Goal: Task Accomplishment & Management: Complete application form

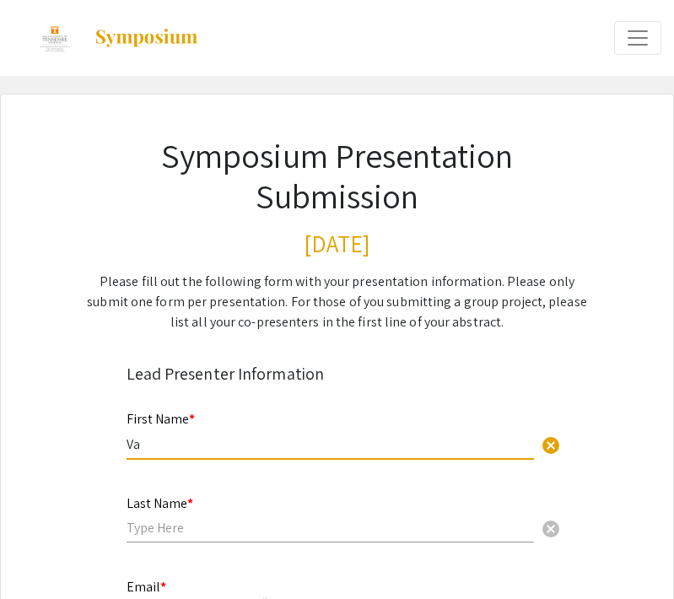
type input "V"
type input "Ava"
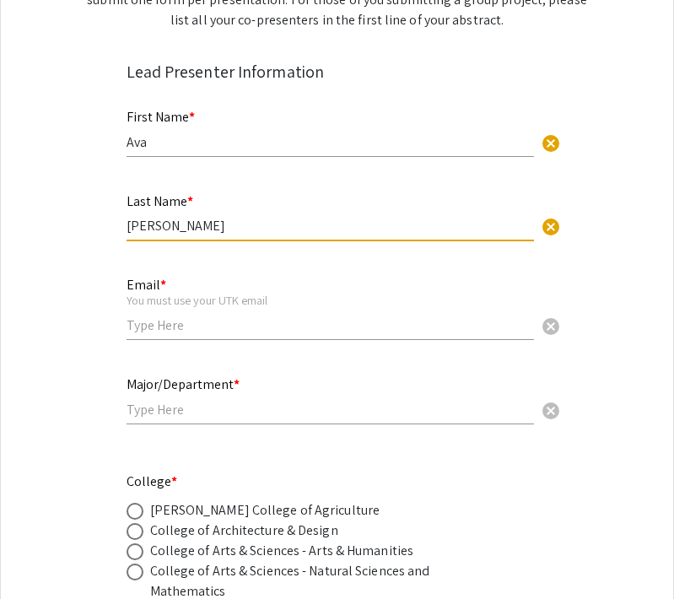
scroll to position [300, 0]
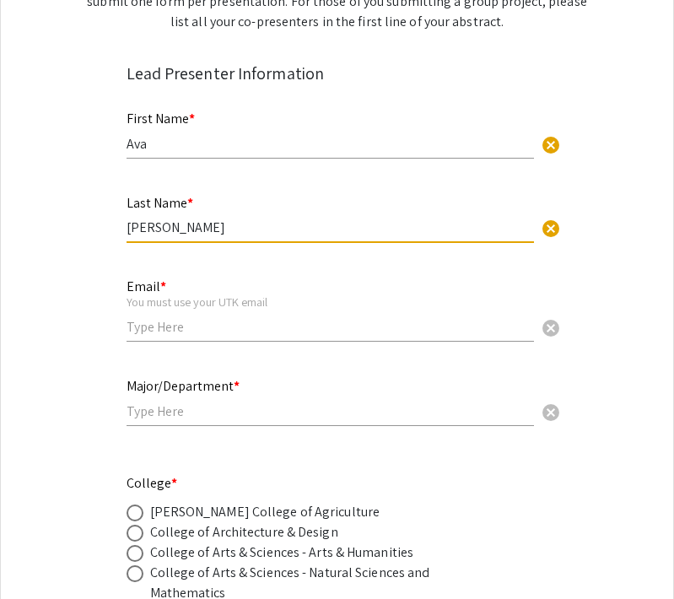
type input "[PERSON_NAME]"
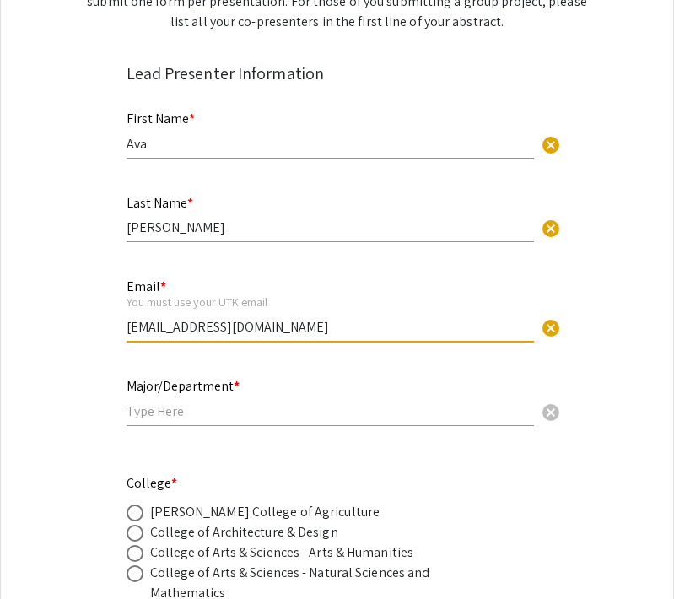
type input "[EMAIL_ADDRESS][DOMAIN_NAME]"
click at [187, 416] on input "text" at bounding box center [329, 411] width 407 height 18
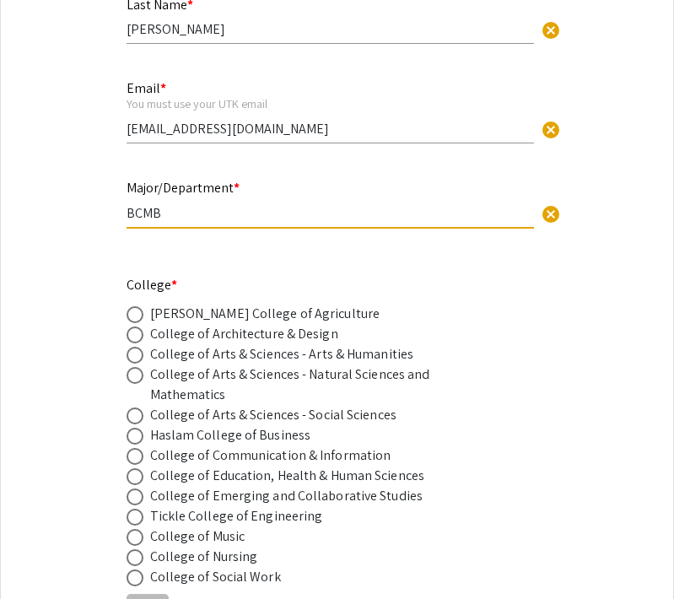
scroll to position [513, 0]
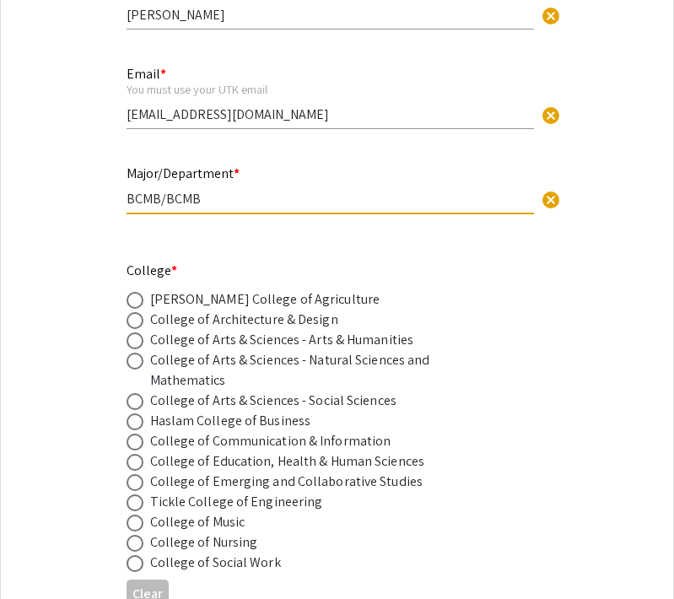
type input "BCMB/BCMB"
click at [132, 349] on span at bounding box center [134, 340] width 17 height 17
click at [132, 349] on input "radio" at bounding box center [134, 340] width 17 height 17
radio input "true"
click at [137, 367] on span at bounding box center [134, 360] width 17 height 17
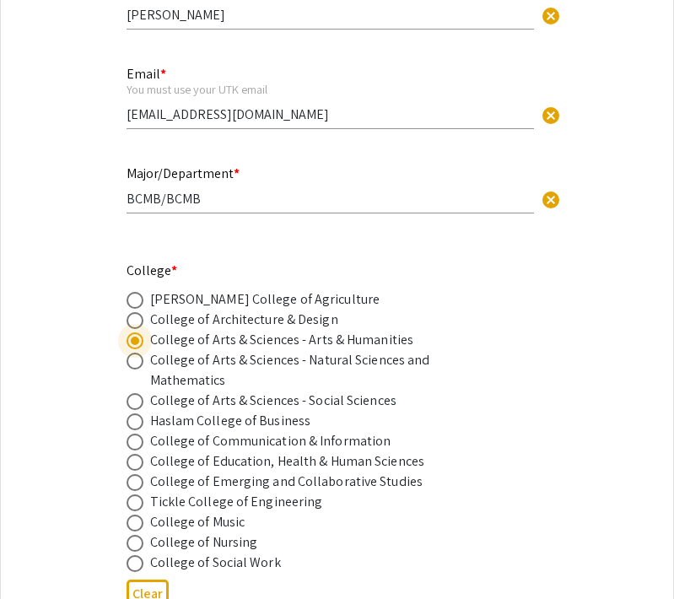
click at [137, 367] on input "radio" at bounding box center [134, 360] width 17 height 17
radio input "true"
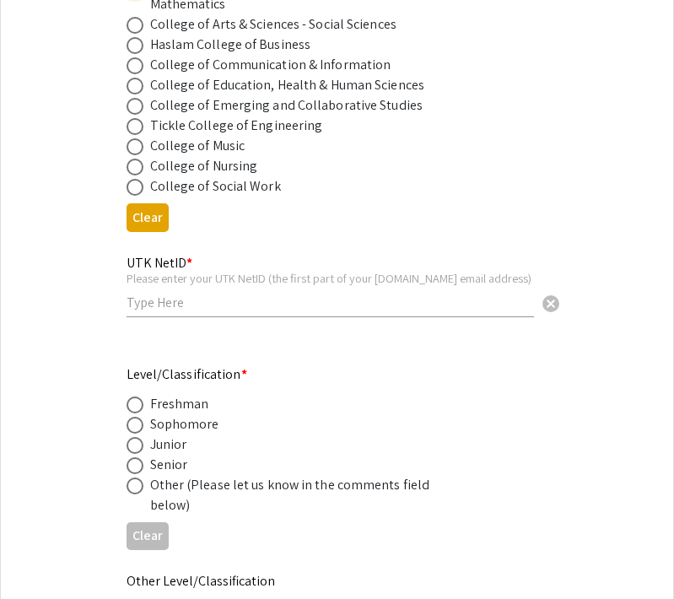
scroll to position [907, 0]
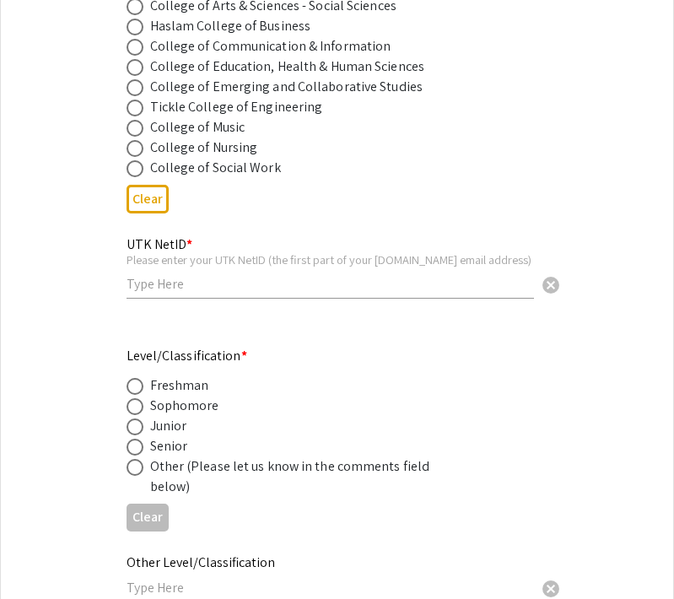
click at [146, 286] on input "text" at bounding box center [329, 284] width 407 height 18
type input "asams10"
click at [133, 452] on span at bounding box center [134, 446] width 17 height 17
click at [133, 452] on input "radio" at bounding box center [134, 446] width 17 height 17
radio input "true"
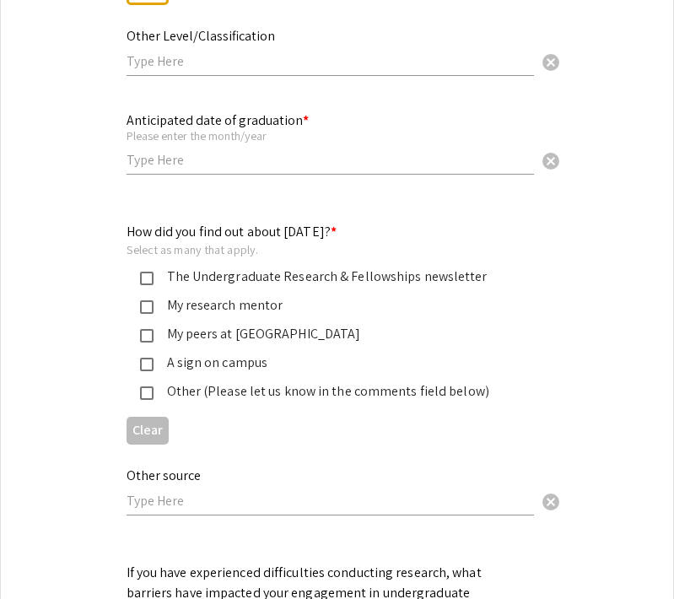
scroll to position [1434, 0]
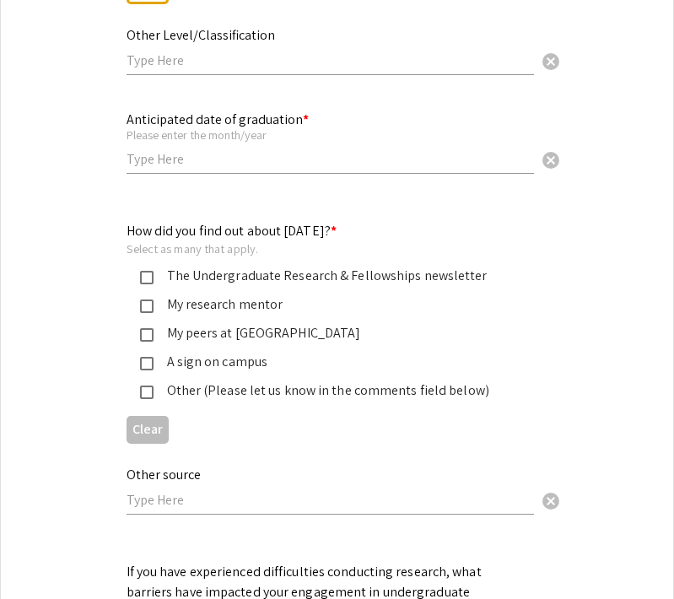
click at [169, 68] on input "text" at bounding box center [329, 60] width 407 height 18
click at [139, 186] on div "Anticipated date of graduation * Please enter the month/year cancel" at bounding box center [329, 142] width 407 height 95
click at [156, 167] on input "text" at bounding box center [329, 159] width 407 height 18
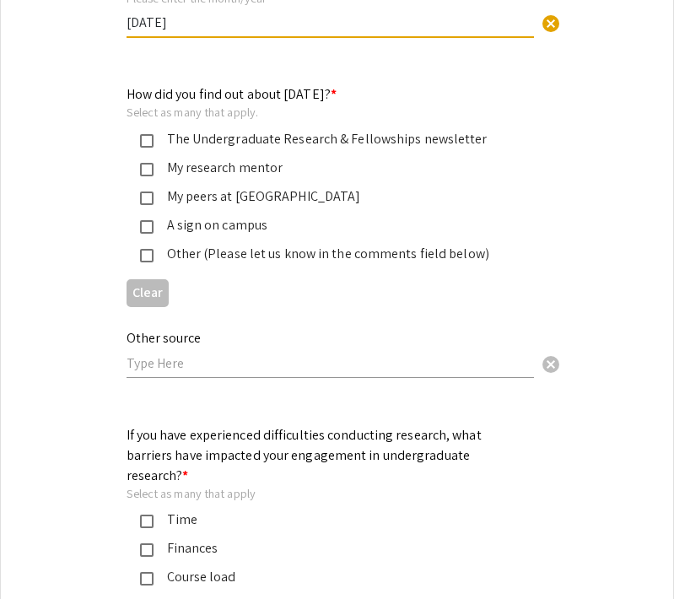
scroll to position [1584, 0]
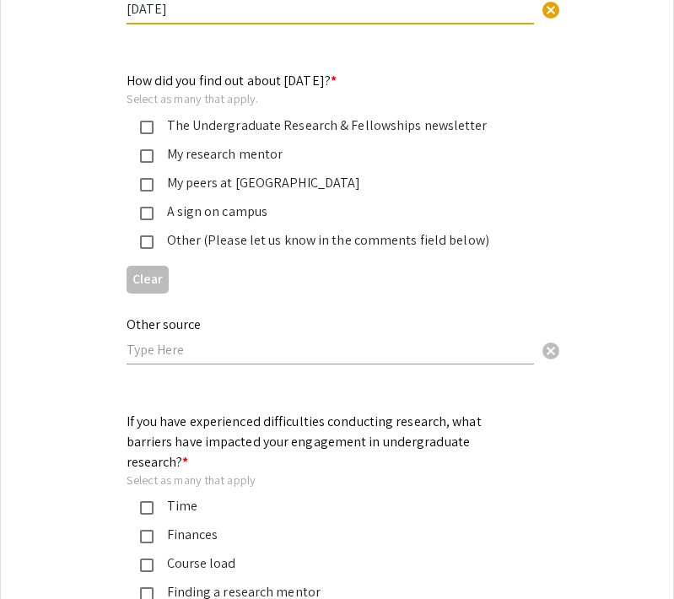
type input "[DATE]"
click at [141, 237] on mat-pseudo-checkbox at bounding box center [146, 241] width 13 height 13
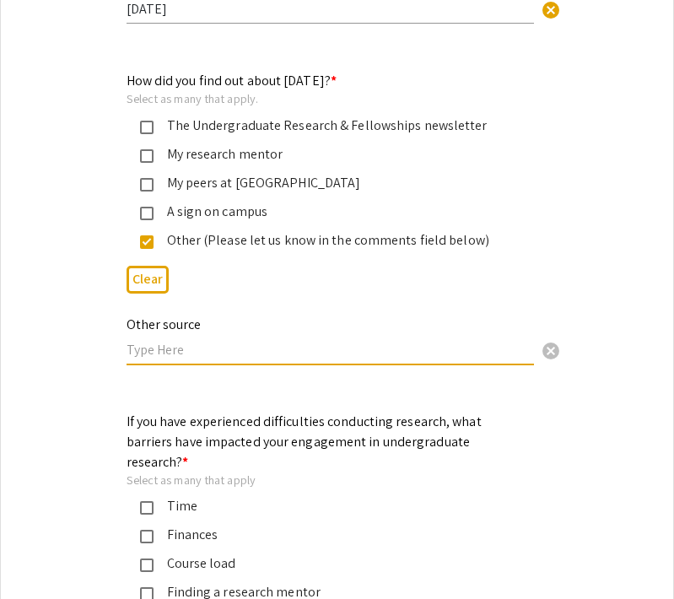
click at [142, 349] on input "text" at bounding box center [329, 350] width 407 height 18
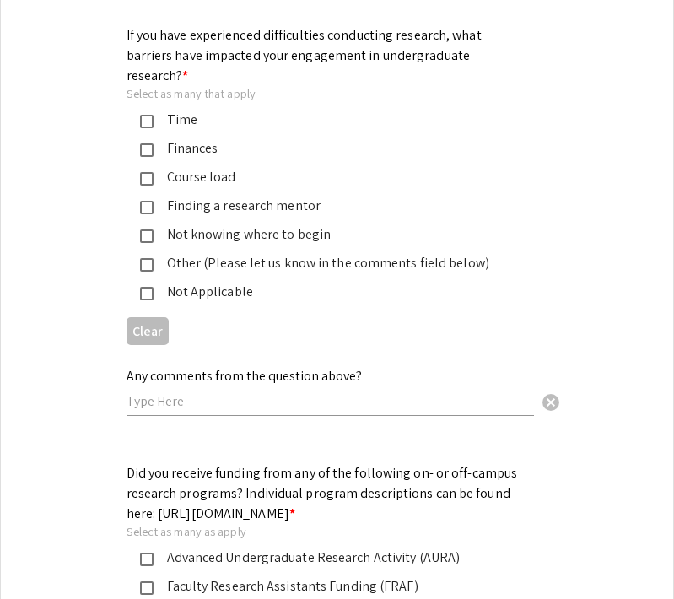
scroll to position [1987, 0]
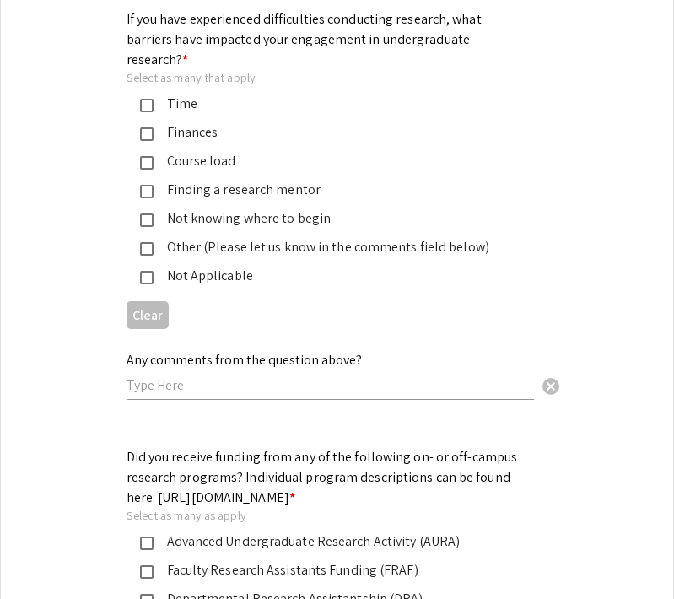
type input "AURA"
click at [149, 271] on mat-pseudo-checkbox at bounding box center [146, 277] width 13 height 13
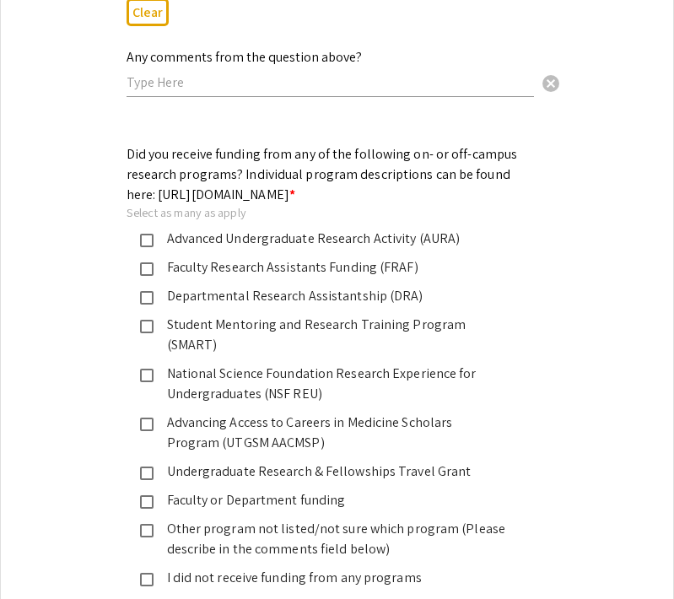
scroll to position [2292, 0]
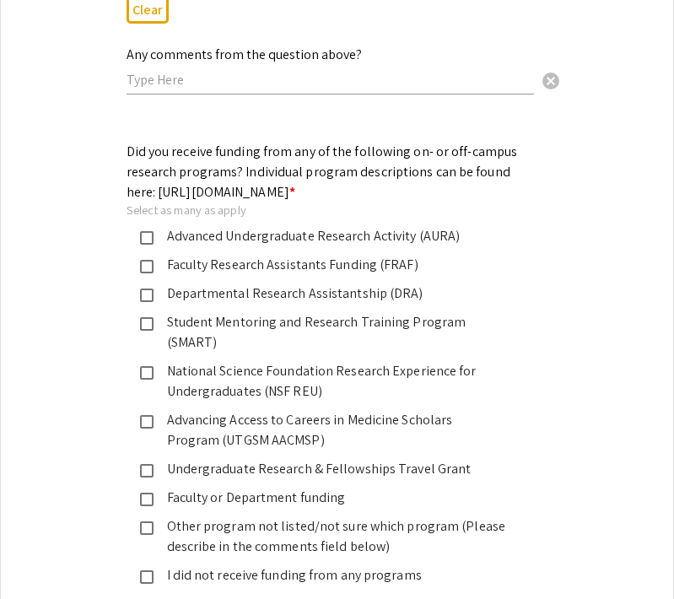
click at [151, 236] on mat-pseudo-checkbox at bounding box center [146, 237] width 13 height 13
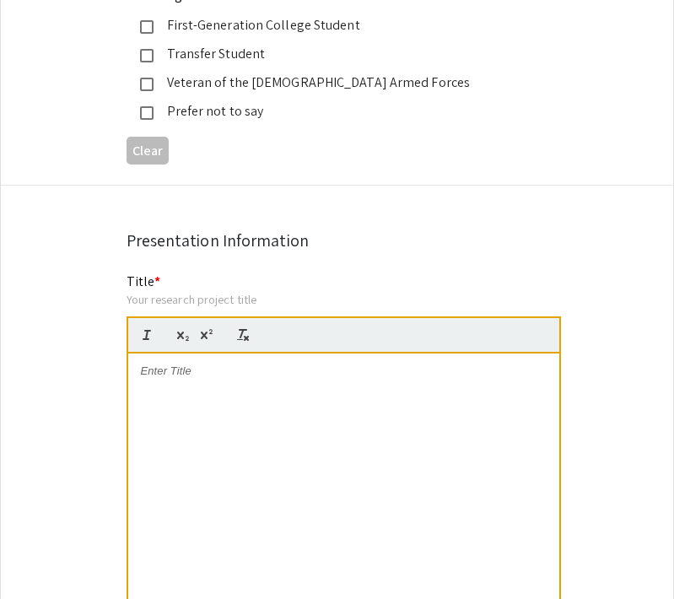
scroll to position [3175, 0]
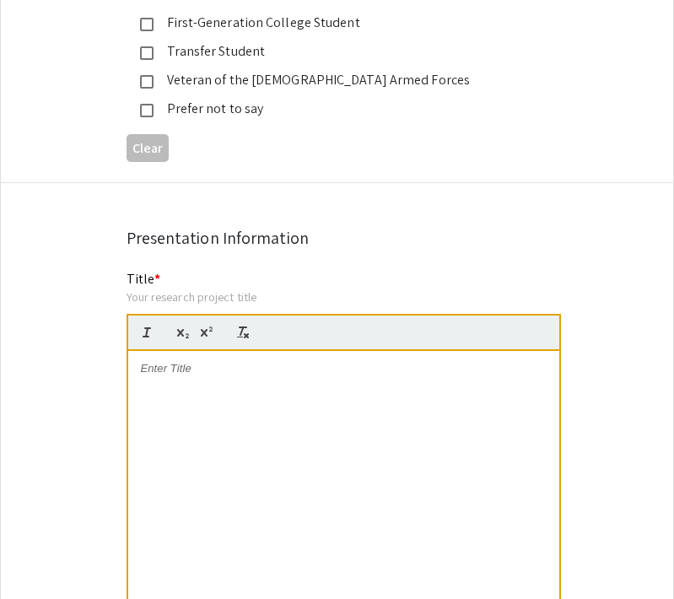
click at [182, 361] on p at bounding box center [344, 368] width 406 height 15
click at [240, 361] on p "Forcing the Aggreagtion of a Ma" at bounding box center [344, 368] width 406 height 15
click at [322, 351] on div "Forcing the Aggregation of a Ma" at bounding box center [343, 477] width 431 height 253
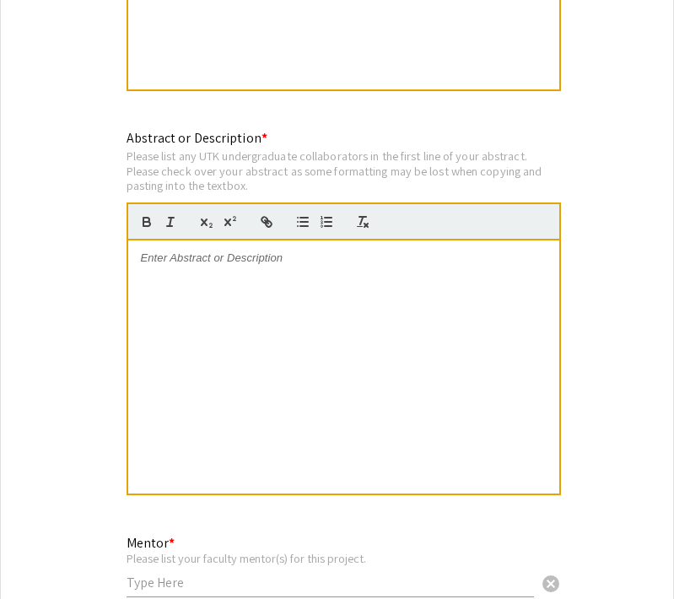
scroll to position [3697, 0]
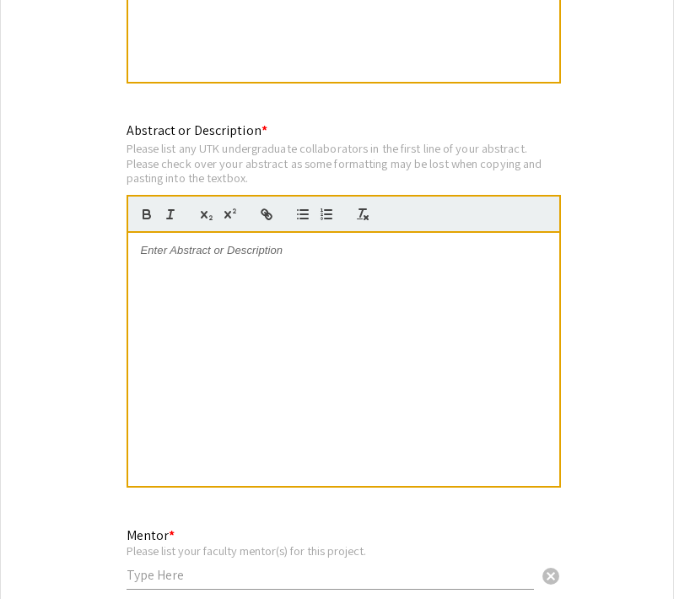
click at [336, 242] on div at bounding box center [343, 359] width 431 height 253
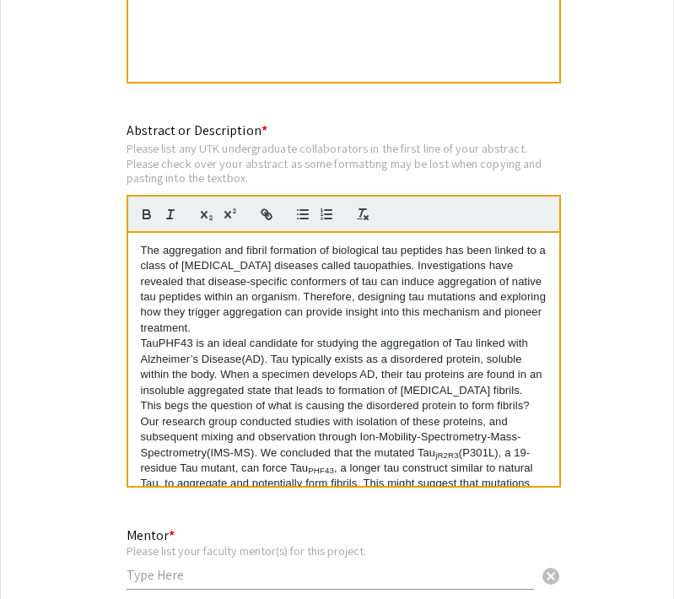
scroll to position [0, 0]
click at [172, 543] on div "Please list your faculty mentor(s) for this project." at bounding box center [329, 550] width 407 height 15
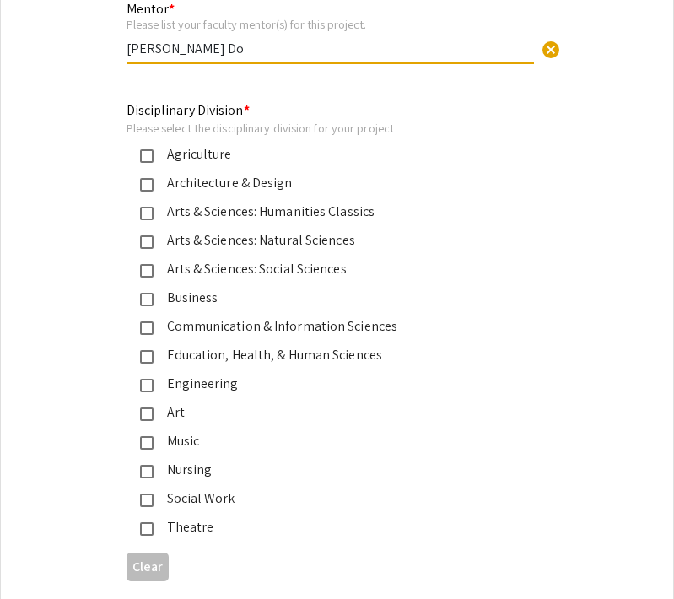
scroll to position [4224, 0]
type input "[PERSON_NAME] Do"
click at [141, 234] on mat-pseudo-checkbox at bounding box center [146, 240] width 13 height 13
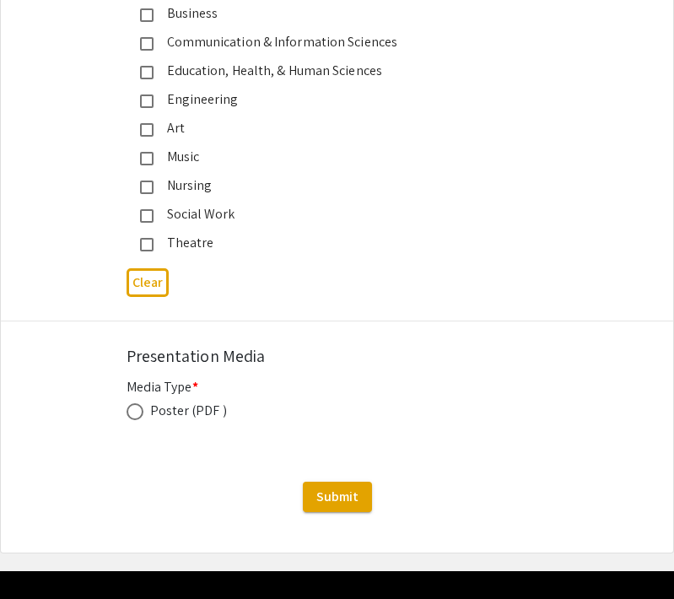
scroll to position [4506, 0]
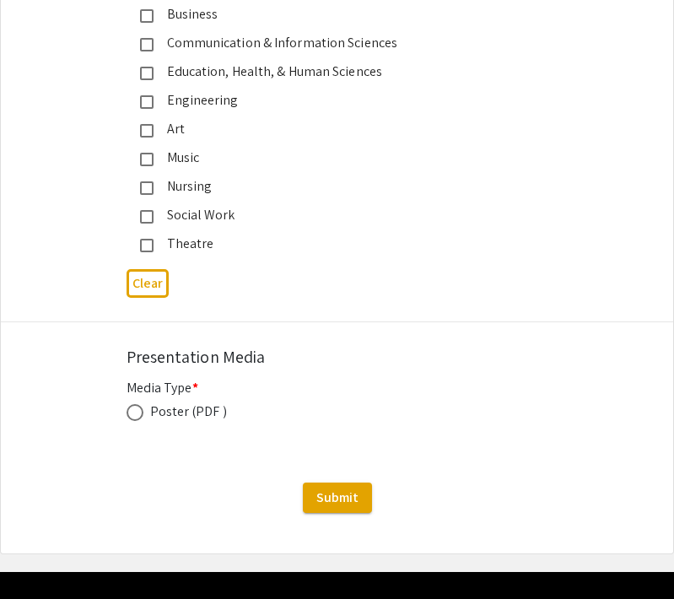
click at [139, 404] on span at bounding box center [134, 412] width 17 height 17
click at [139, 404] on input "radio" at bounding box center [134, 412] width 17 height 17
radio input "true"
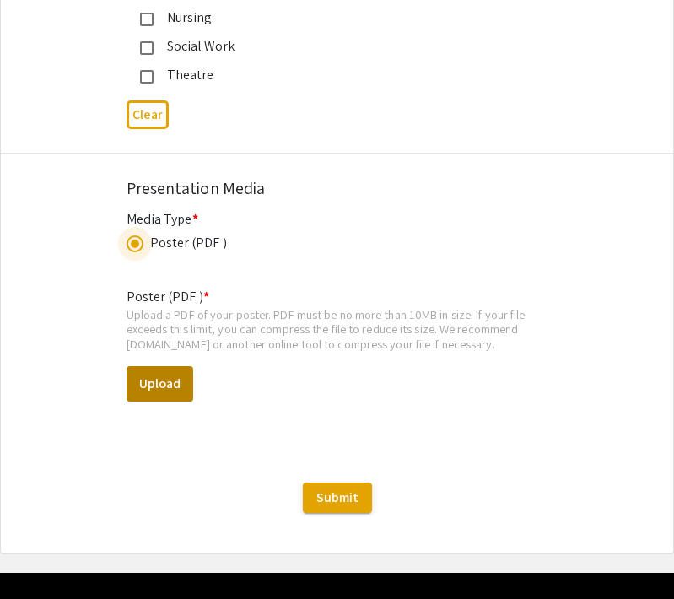
scroll to position [4674, 0]
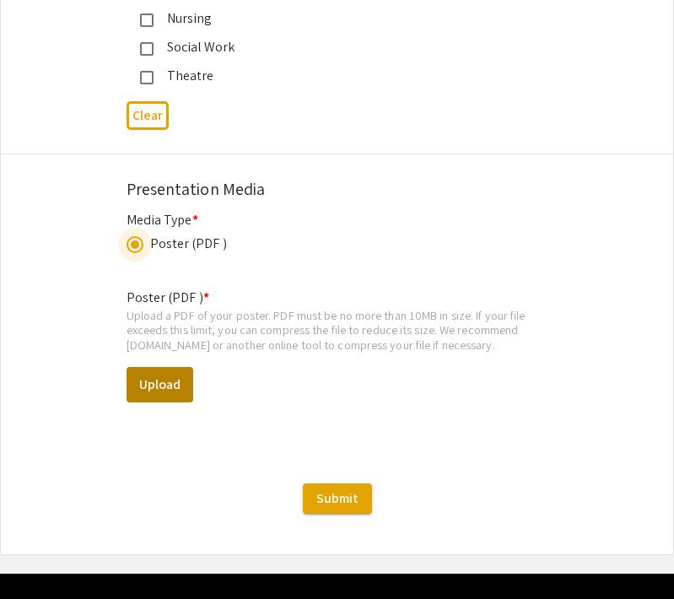
click at [164, 367] on button "Upload" at bounding box center [159, 384] width 67 height 35
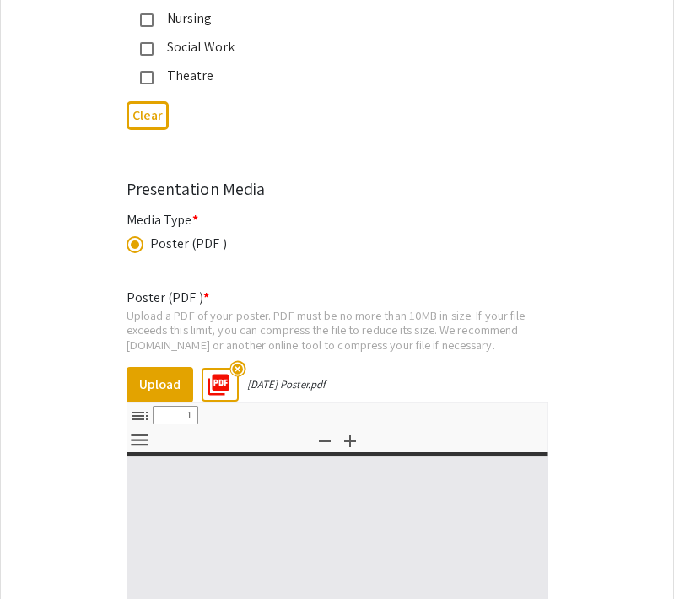
select select "custom"
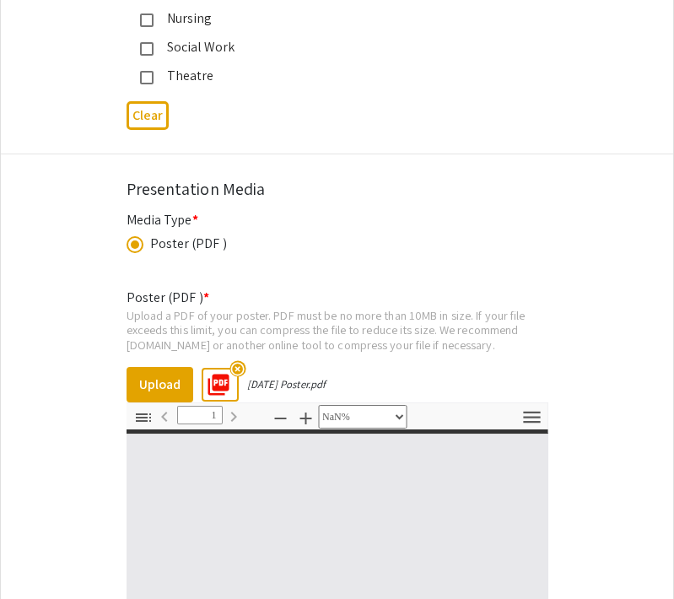
type input "0"
select select "custom"
type input "1"
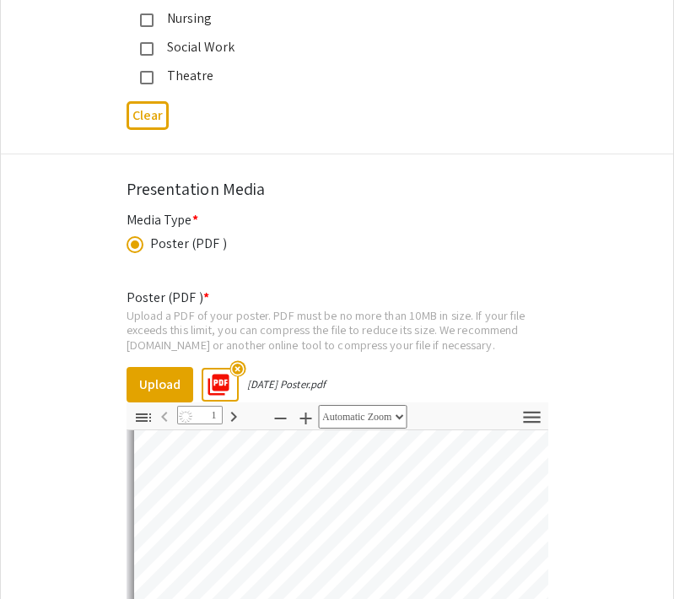
select select "auto"
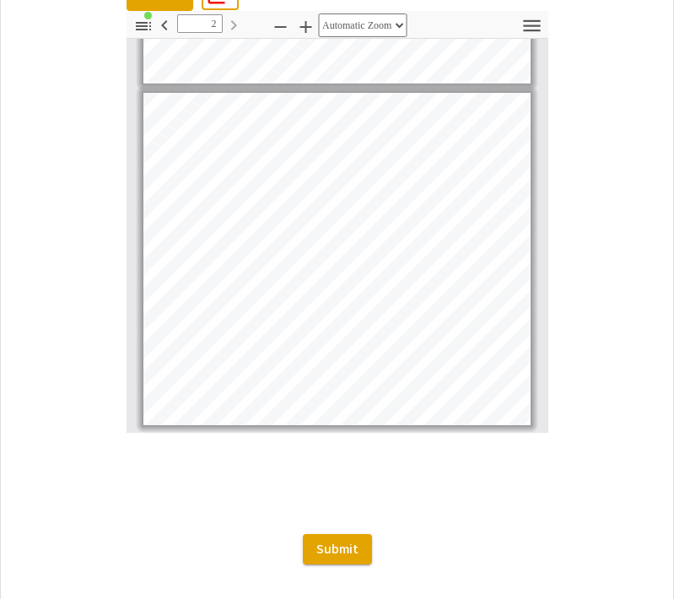
scroll to position [5062, 0]
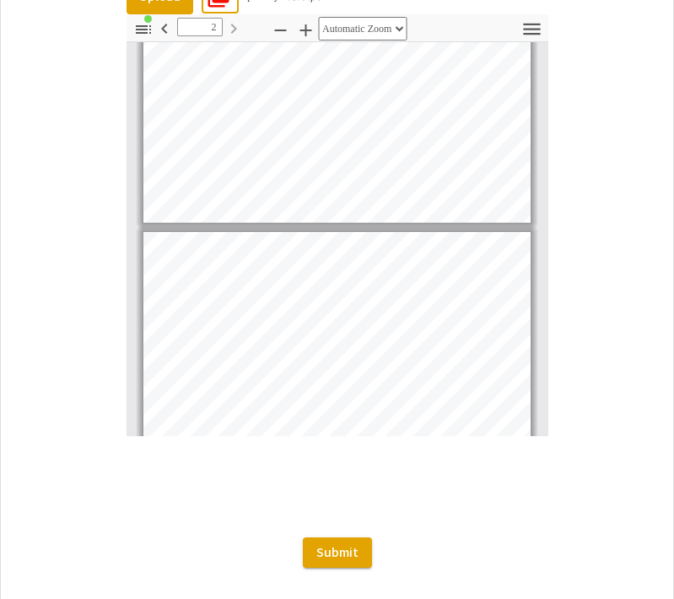
type input "1"
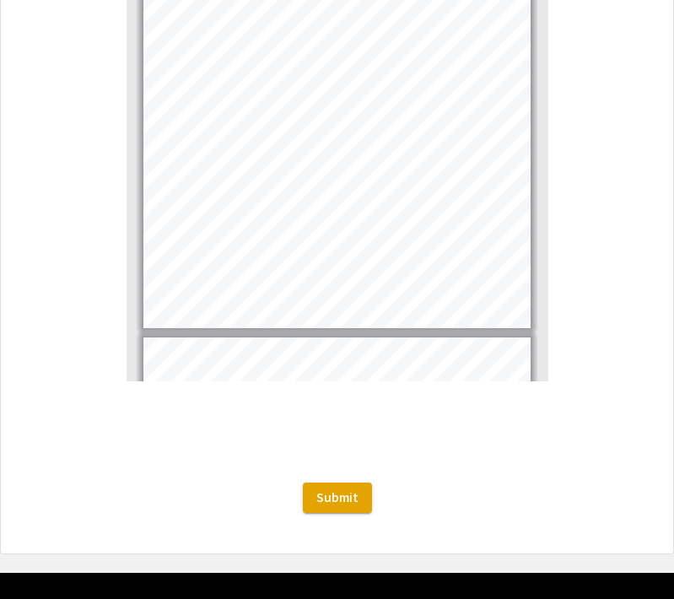
scroll to position [5116, 0]
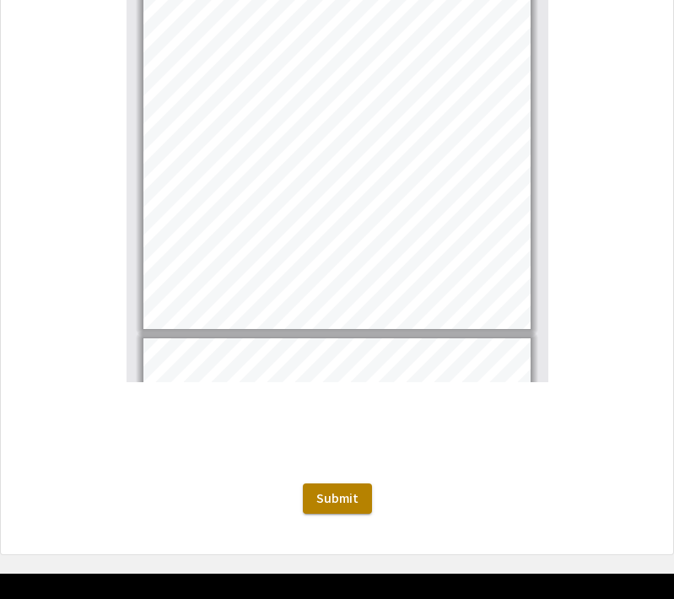
click at [346, 483] on button "Submit" at bounding box center [337, 498] width 69 height 30
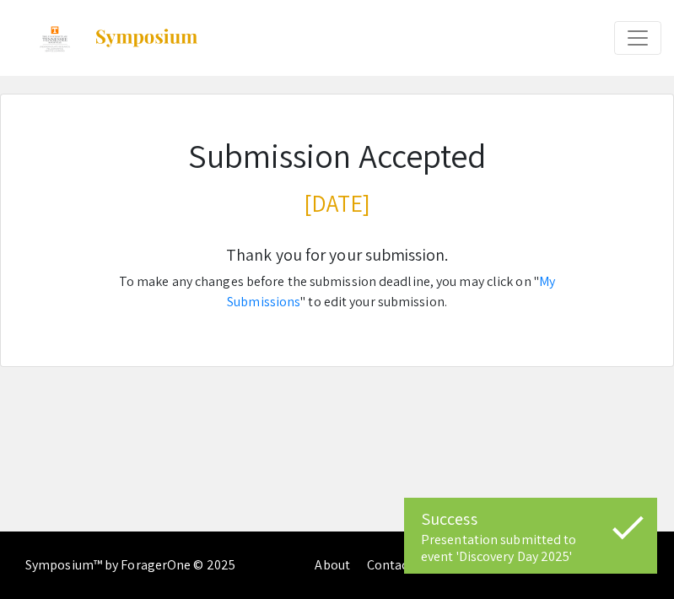
scroll to position [0, 0]
